Goal: Transaction & Acquisition: Obtain resource

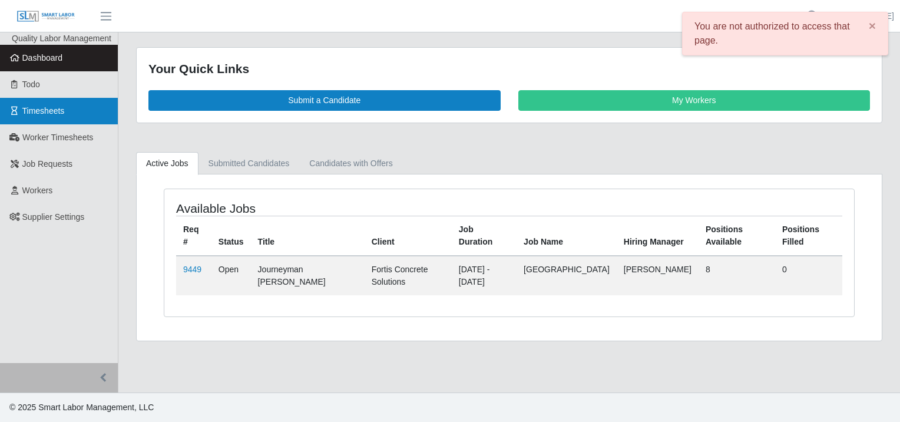
click at [37, 110] on span "Timesheets" at bounding box center [43, 110] width 42 height 9
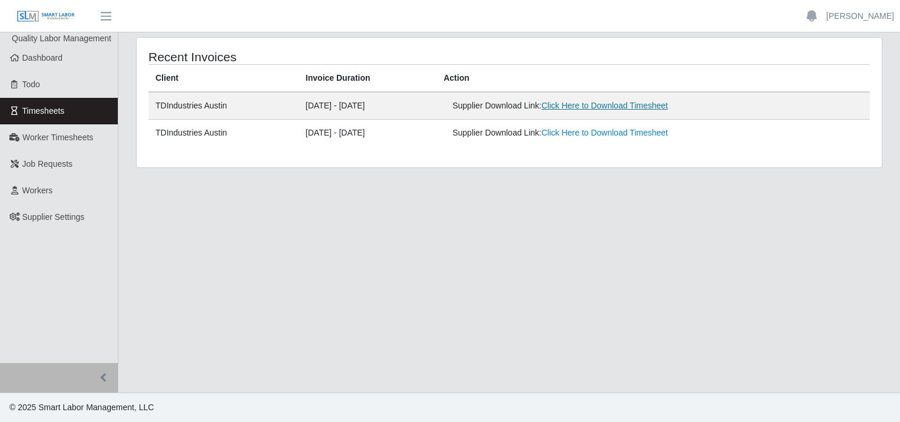
click at [588, 103] on link "Click Here to Download Timesheet" at bounding box center [605, 105] width 127 height 9
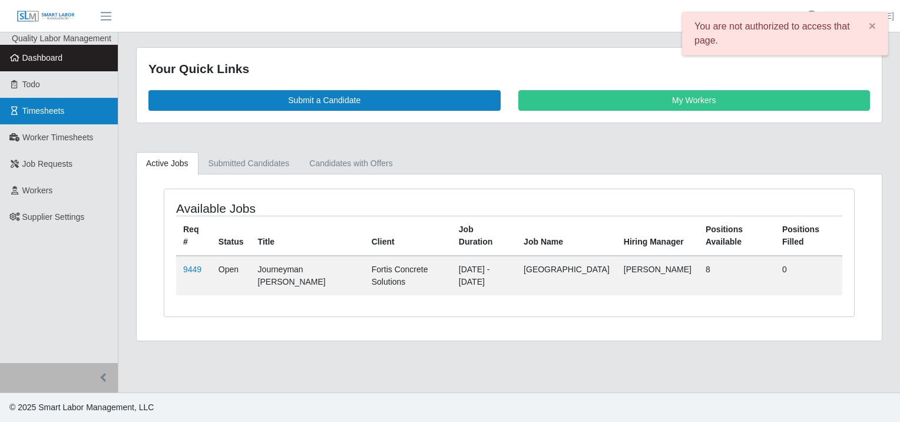
click at [54, 108] on span "Timesheets" at bounding box center [43, 110] width 42 height 9
